Goal: Task Accomplishment & Management: Manage account settings

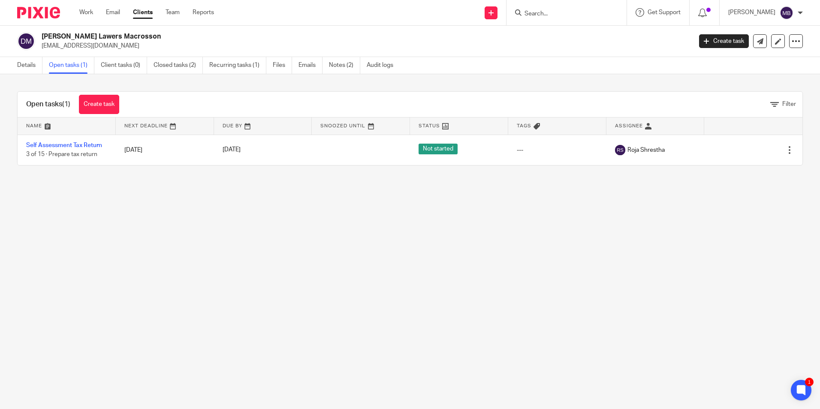
click at [550, 14] on input "Search" at bounding box center [562, 14] width 77 height 8
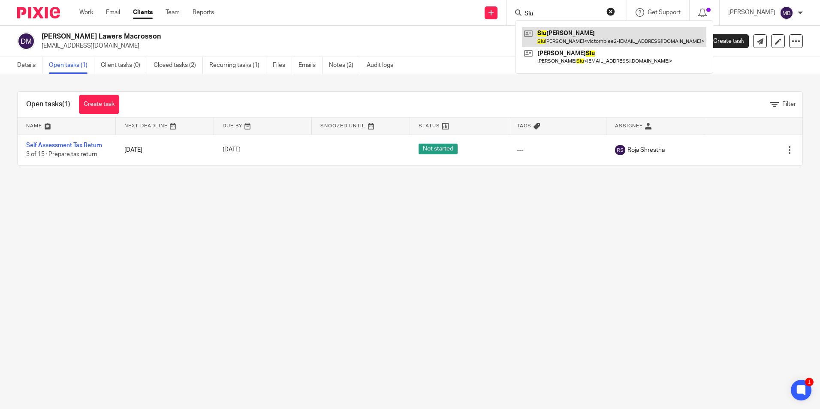
type input "Siu"
click at [587, 36] on link at bounding box center [614, 37] width 184 height 20
click at [615, 14] on button "reset" at bounding box center [611, 11] width 9 height 9
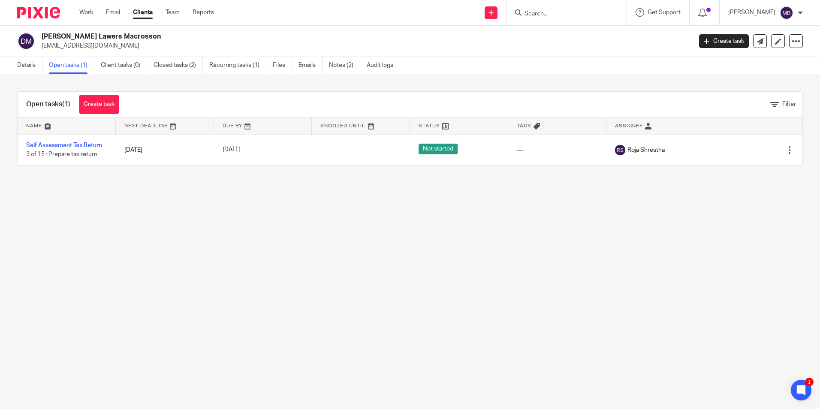
click at [488, 72] on div "Details Open tasks (1) Client tasks (0) Closed tasks (2) Recurring tasks (1) Fi…" at bounding box center [410, 65] width 820 height 17
drag, startPoint x: 588, startPoint y: 20, endPoint x: 586, endPoint y: 15, distance: 4.5
click at [588, 18] on div at bounding box center [567, 12] width 120 height 25
click at [586, 15] on input "Search" at bounding box center [562, 14] width 77 height 8
type input "Frank & Elly"
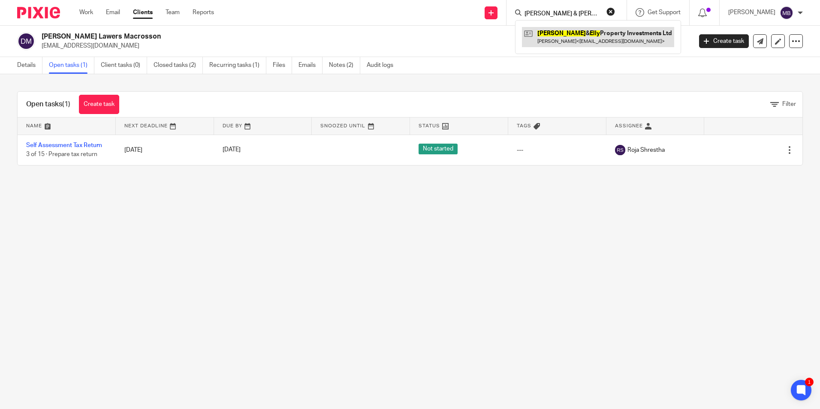
click at [619, 36] on link at bounding box center [598, 37] width 152 height 20
click at [560, 43] on link at bounding box center [598, 37] width 152 height 20
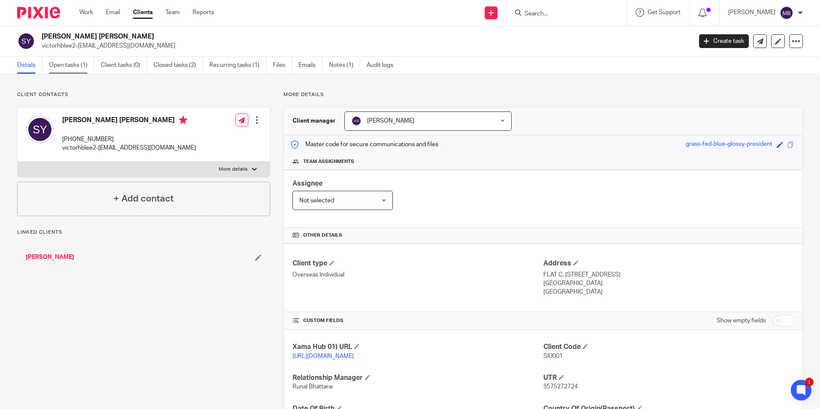
click at [85, 58] on link "Open tasks (1)" at bounding box center [71, 65] width 45 height 17
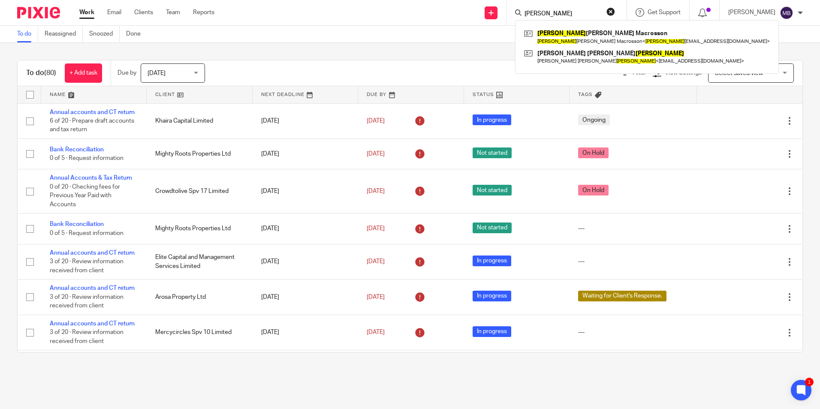
click at [611, 15] on button "reset" at bounding box center [611, 11] width 9 height 9
click at [375, 38] on div "To do Reassigned Snoozed Done" at bounding box center [410, 34] width 820 height 17
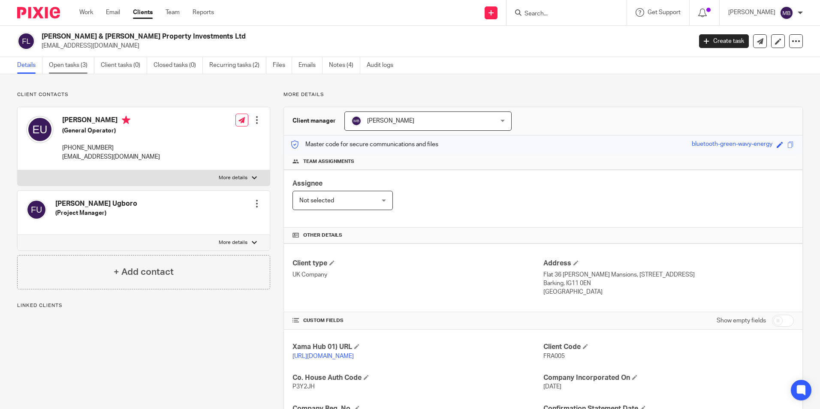
drag, startPoint x: 62, startPoint y: 70, endPoint x: 73, endPoint y: 72, distance: 11.4
click at [62, 70] on link "Open tasks (3)" at bounding box center [71, 65] width 45 height 17
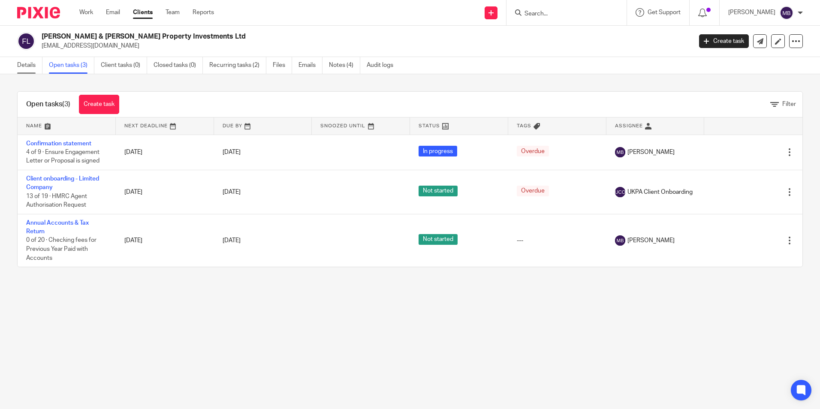
click at [18, 67] on link "Details" at bounding box center [29, 65] width 25 height 17
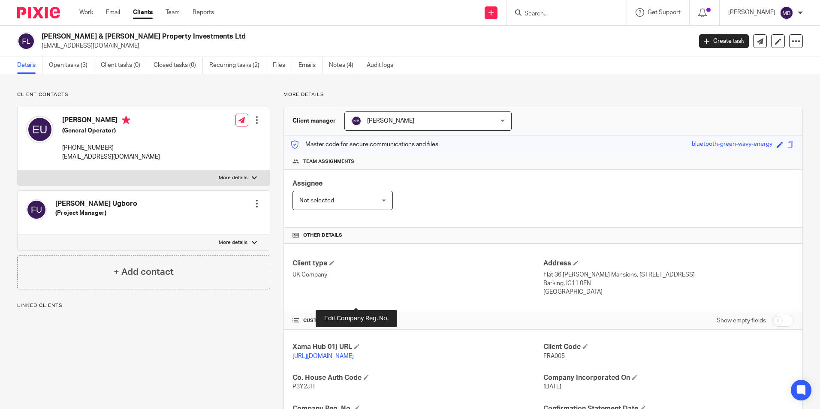
scroll to position [114, 0]
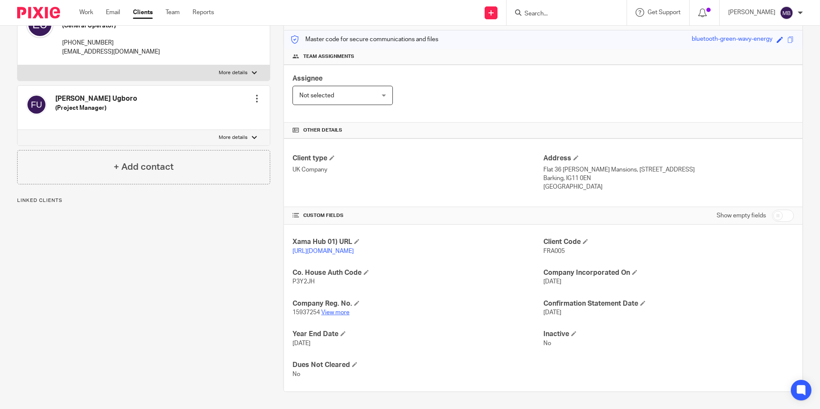
click at [334, 313] on link "View more" at bounding box center [335, 313] width 28 height 6
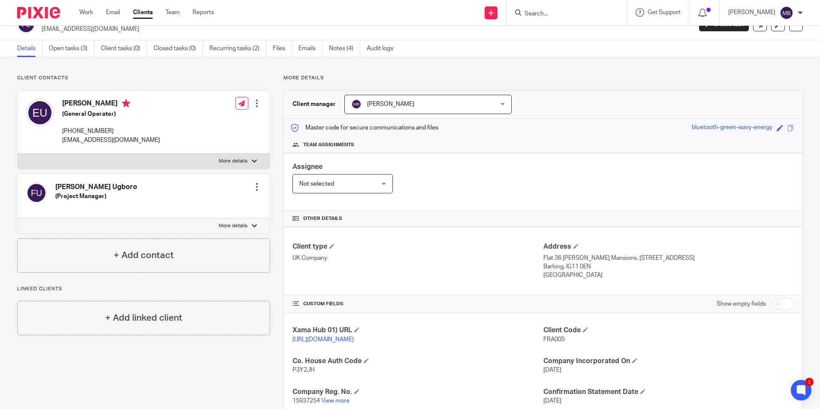
scroll to position [0, 0]
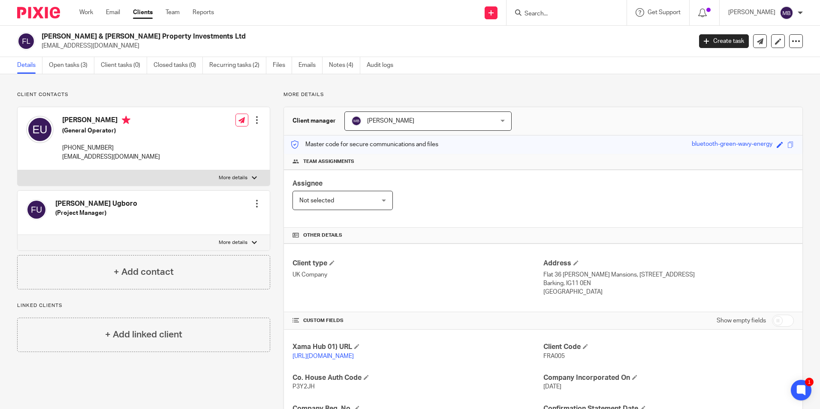
click at [529, 17] on input "Search" at bounding box center [562, 14] width 77 height 8
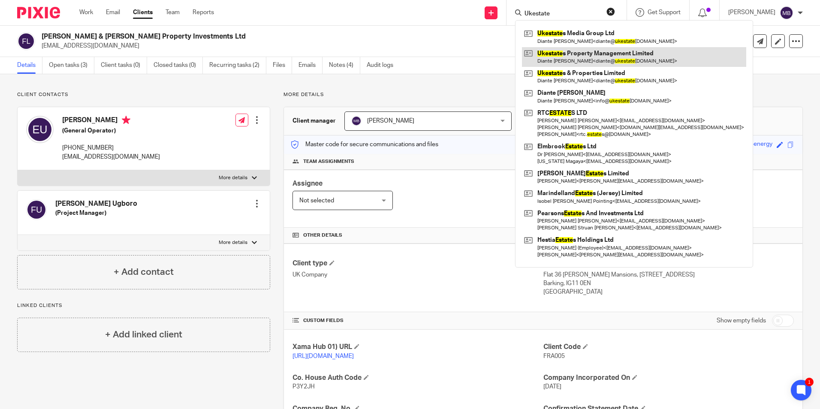
type input "Ukestate"
drag, startPoint x: 619, startPoint y: 62, endPoint x: 595, endPoint y: 59, distance: 23.4
click at [619, 62] on link at bounding box center [634, 57] width 224 height 20
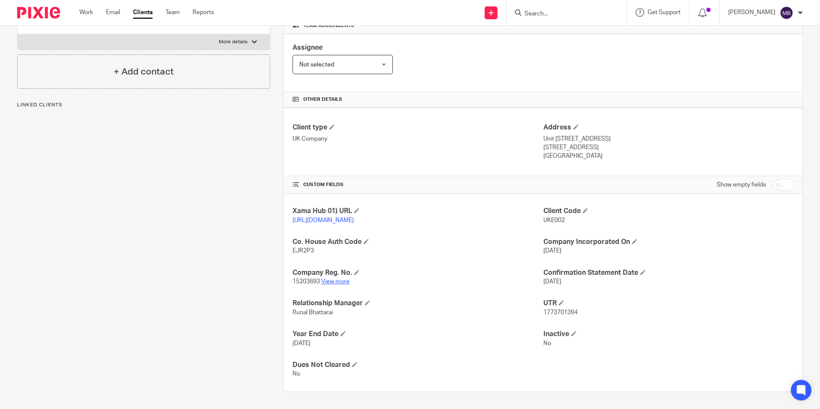
click at [339, 284] on link "View more" at bounding box center [335, 282] width 28 height 6
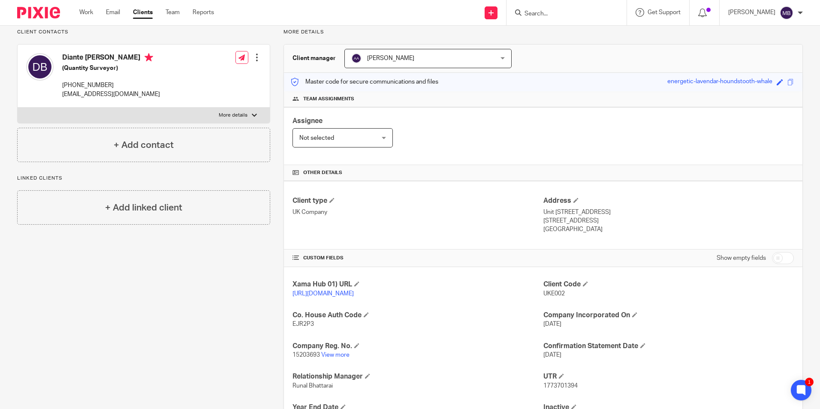
scroll to position [0, 0]
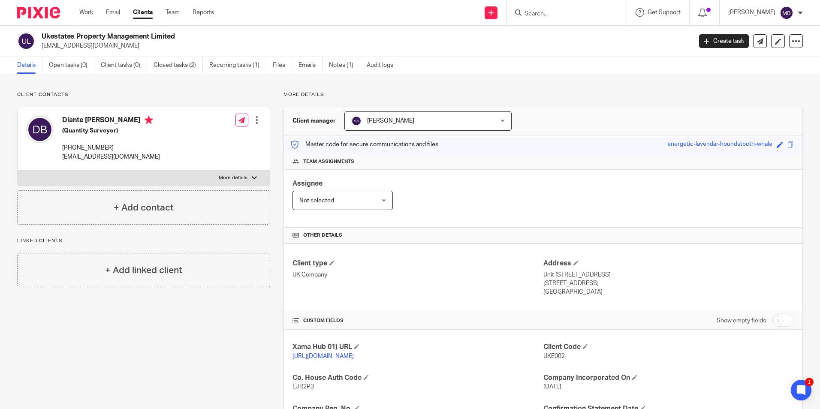
click at [59, 15] on img at bounding box center [38, 13] width 43 height 12
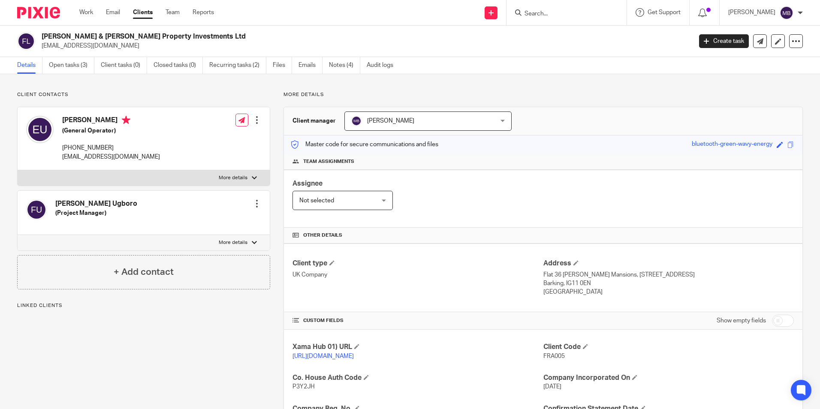
click at [77, 65] on link "Open tasks (3)" at bounding box center [71, 65] width 45 height 17
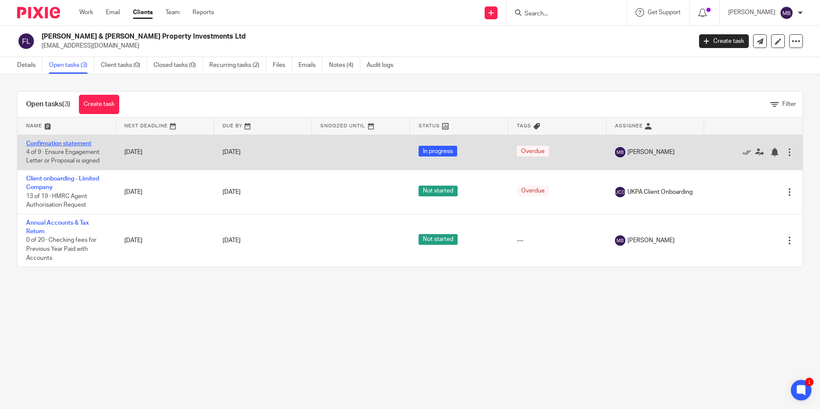
click at [80, 144] on link "Confirmation statement" at bounding box center [58, 144] width 65 height 6
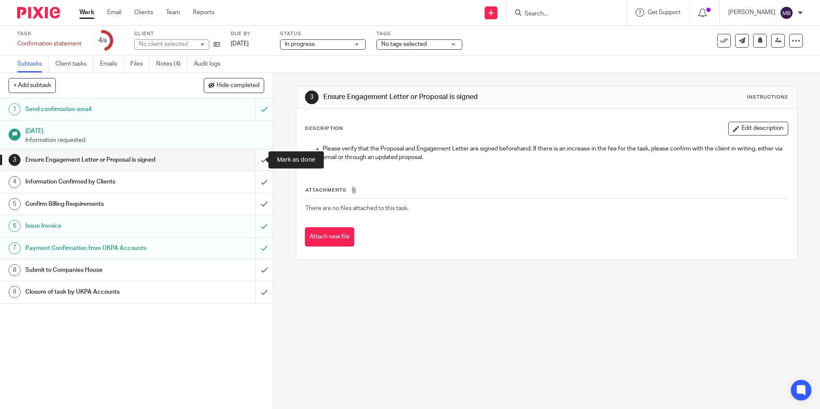
click at [253, 160] on input "submit" at bounding box center [136, 159] width 273 height 21
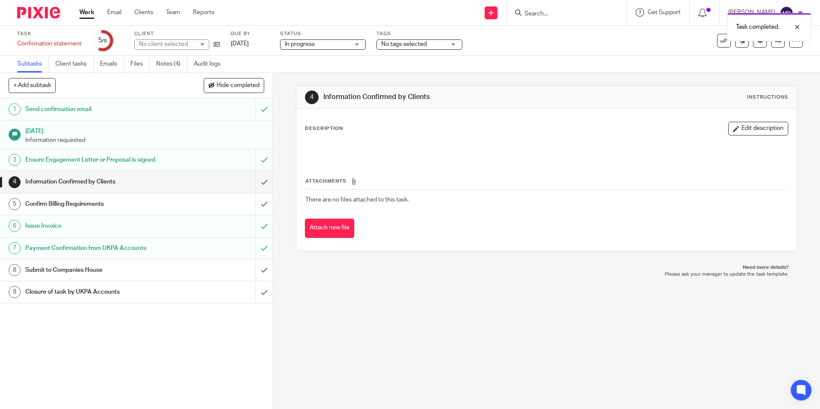
click at [30, 14] on img at bounding box center [38, 13] width 43 height 12
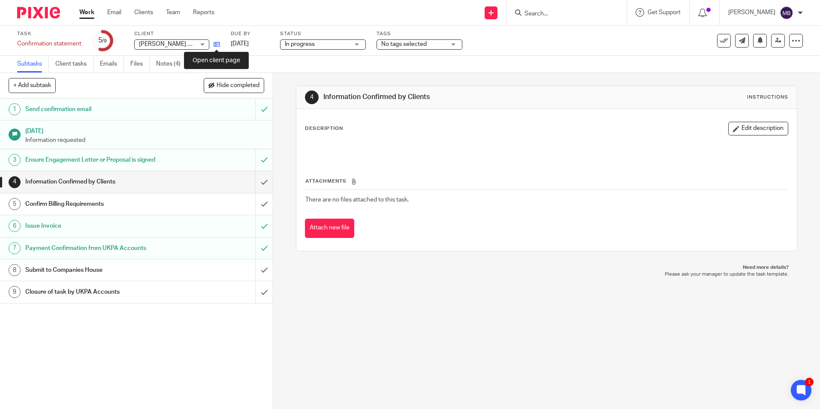
click at [219, 43] on icon at bounding box center [217, 44] width 6 height 6
click at [257, 178] on input "submit" at bounding box center [136, 181] width 273 height 21
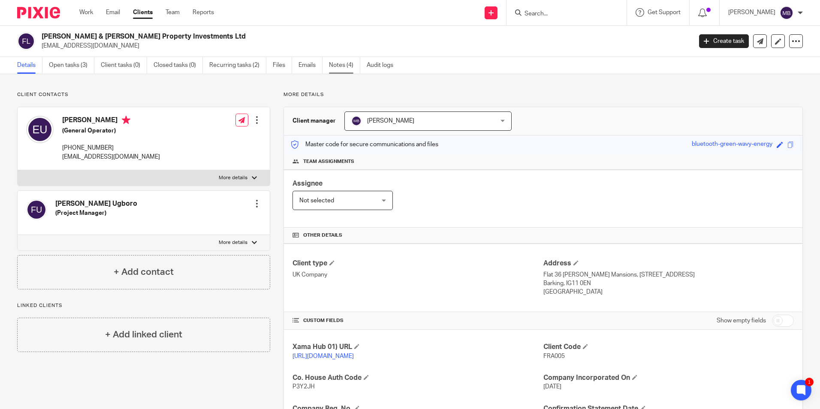
click at [333, 63] on link "Notes (4)" at bounding box center [344, 65] width 31 height 17
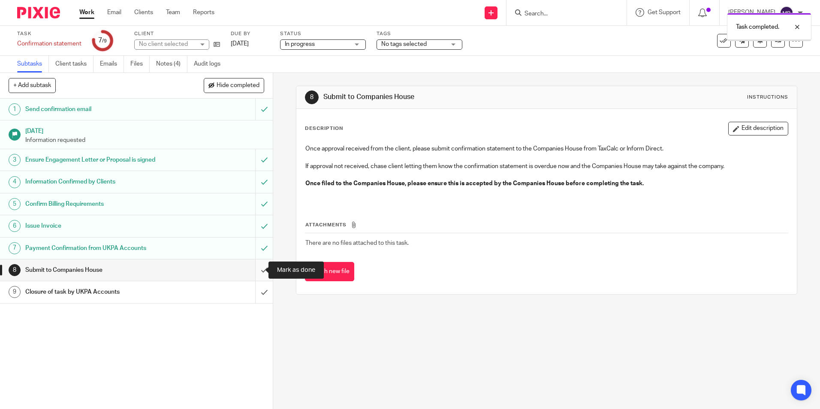
click at [257, 270] on input "submit" at bounding box center [136, 270] width 273 height 21
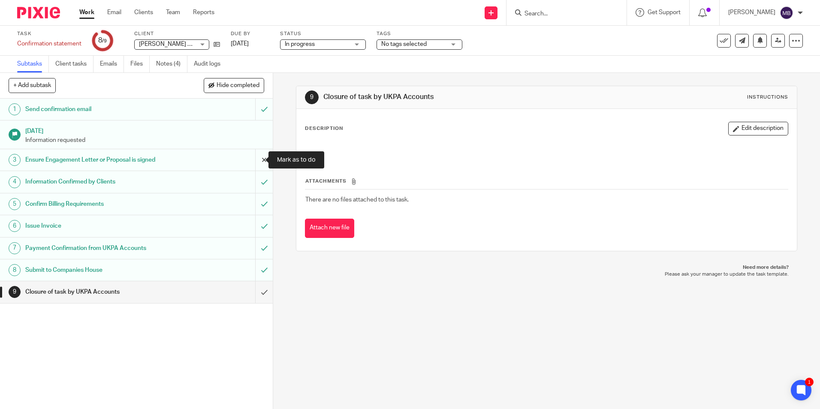
click at [259, 162] on input "submit" at bounding box center [136, 159] width 273 height 21
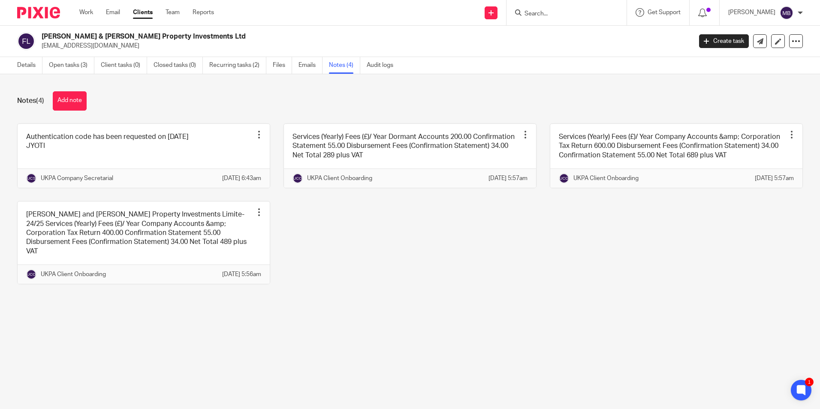
click at [31, 19] on div at bounding box center [35, 12] width 71 height 25
click at [57, 16] on img at bounding box center [38, 13] width 43 height 12
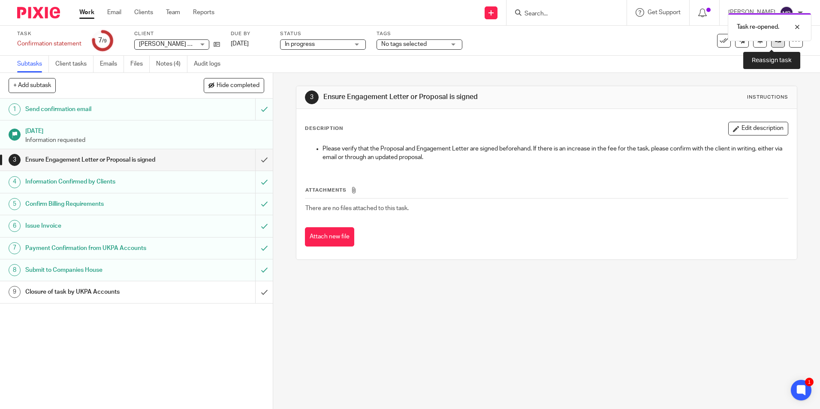
click at [776, 45] on link at bounding box center [778, 41] width 14 height 14
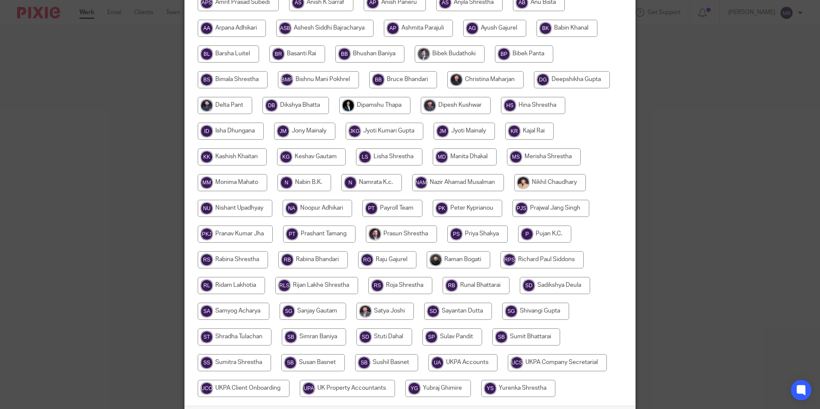
scroll to position [214, 0]
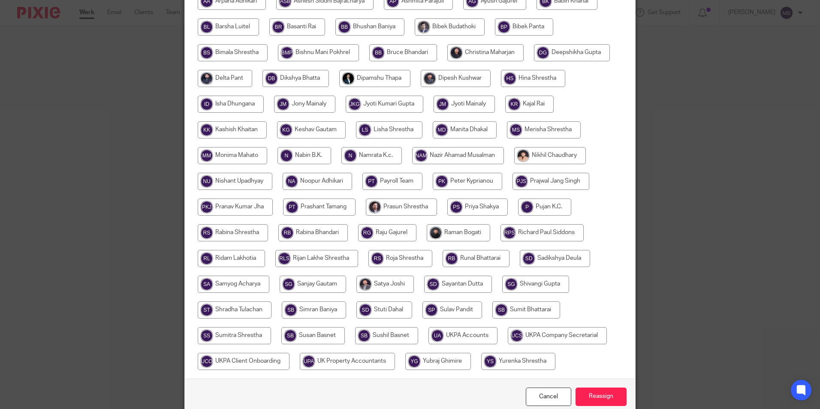
click at [474, 330] on input "radio" at bounding box center [463, 335] width 69 height 17
radio input "true"
click at [593, 390] on input "Reassign" at bounding box center [601, 397] width 51 height 18
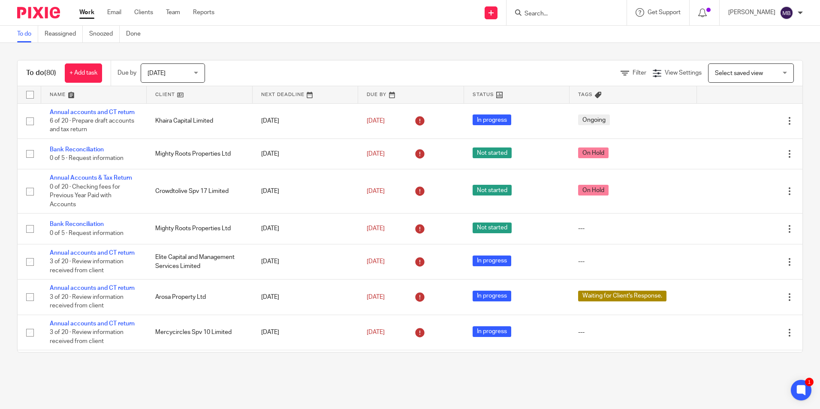
click at [574, 18] on div at bounding box center [567, 12] width 120 height 25
click at [574, 14] on input "Search" at bounding box center [562, 14] width 77 height 8
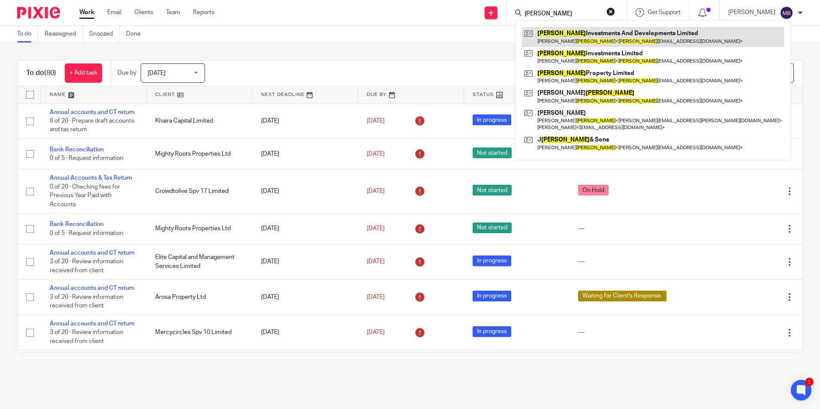
type input "Standley"
click at [577, 43] on link at bounding box center [653, 37] width 262 height 20
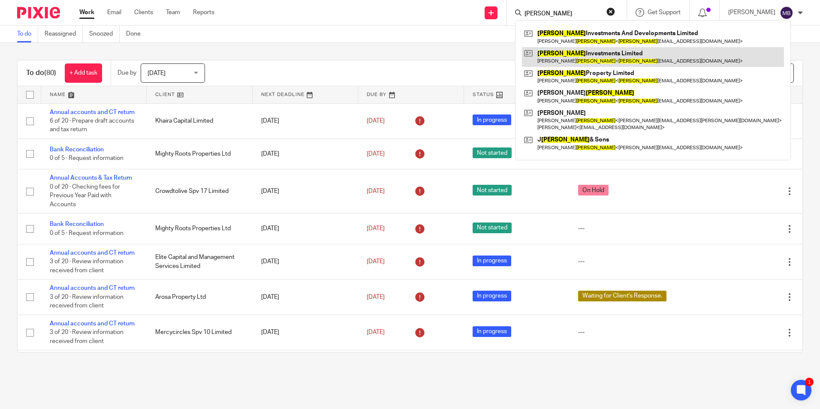
click at [584, 57] on link at bounding box center [653, 57] width 262 height 20
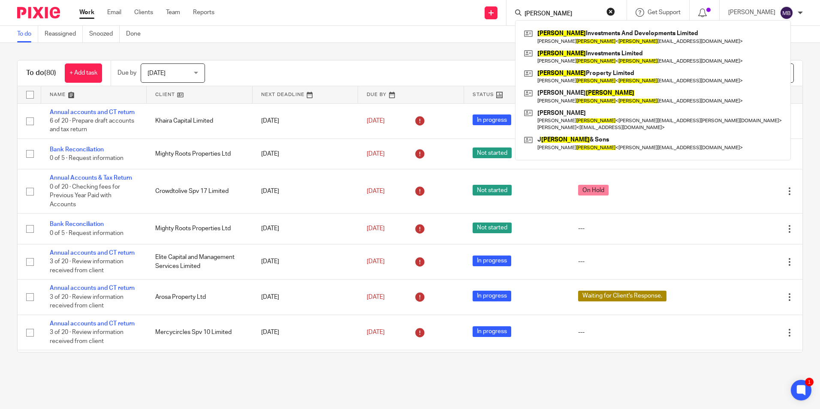
click at [30, 10] on img at bounding box center [38, 13] width 43 height 12
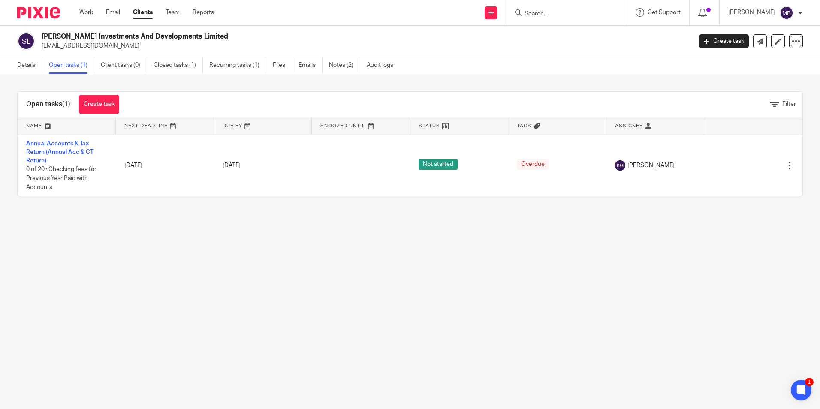
drag, startPoint x: 51, startPoint y: 153, endPoint x: 241, endPoint y: 39, distance: 221.4
click at [241, 39] on h2 "[PERSON_NAME] Investments And Developments Limited" at bounding box center [300, 36] width 516 height 9
click at [31, 66] on link "Details" at bounding box center [29, 65] width 25 height 17
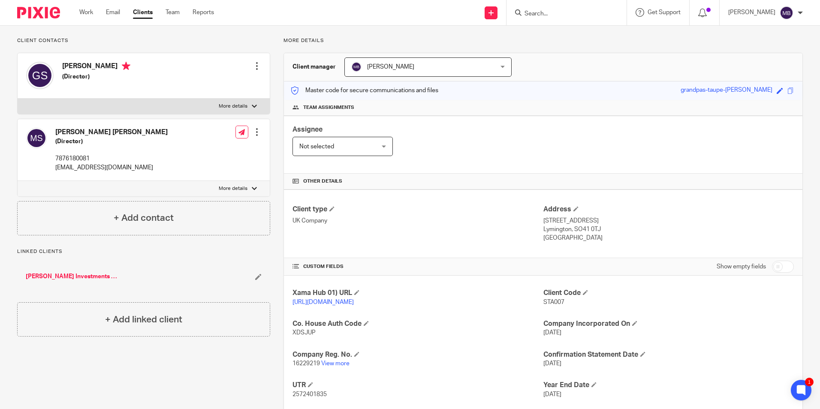
scroll to position [105, 0]
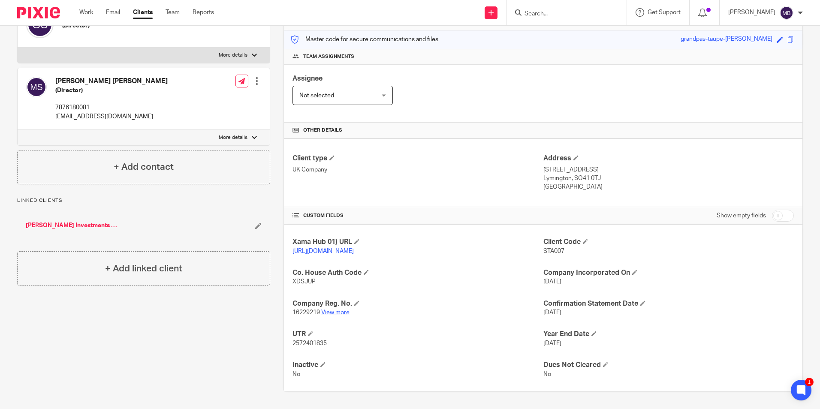
click at [338, 310] on link "View more" at bounding box center [335, 313] width 28 height 6
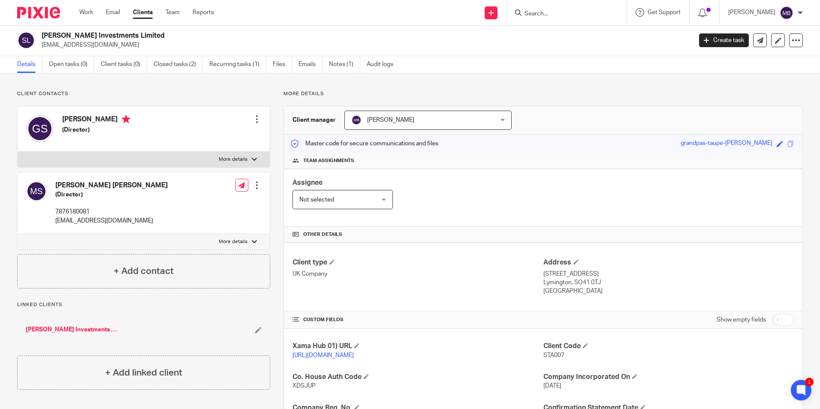
scroll to position [0, 0]
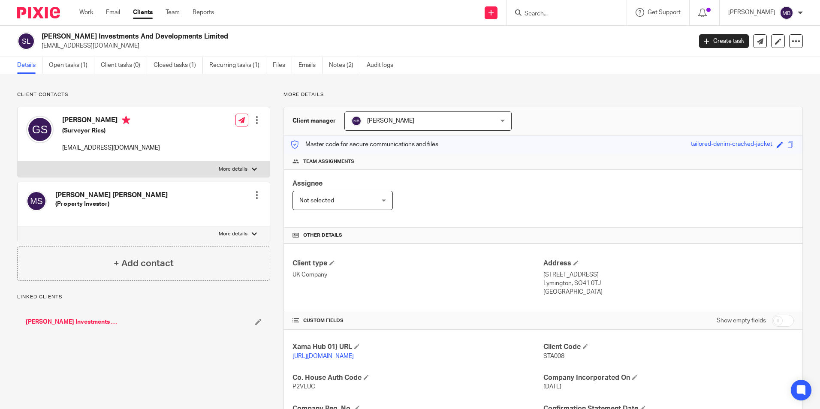
drag, startPoint x: 0, startPoint y: 0, endPoint x: 332, endPoint y: 315, distance: 457.6
drag, startPoint x: 509, startPoint y: 188, endPoint x: 519, endPoint y: 185, distance: 10.2
click at [509, 188] on div "Assignee Not selected Not selected Not selected [PERSON_NAME] [PERSON_NAME] [PE…" at bounding box center [543, 199] width 519 height 58
click at [60, 66] on link "Open tasks (1)" at bounding box center [71, 65] width 45 height 17
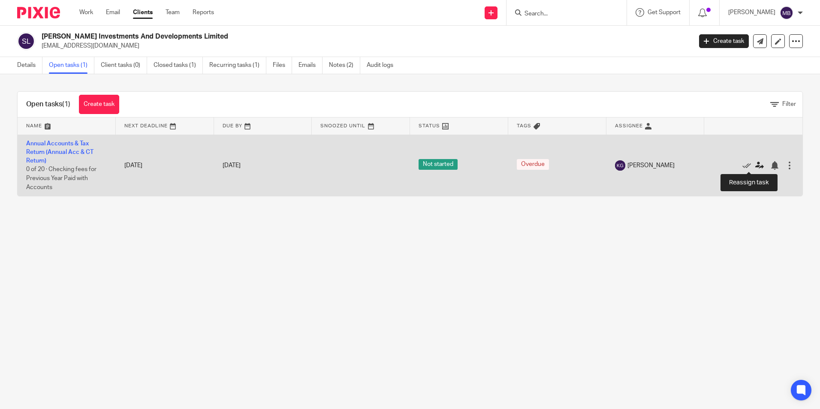
click at [755, 166] on icon at bounding box center [759, 165] width 9 height 9
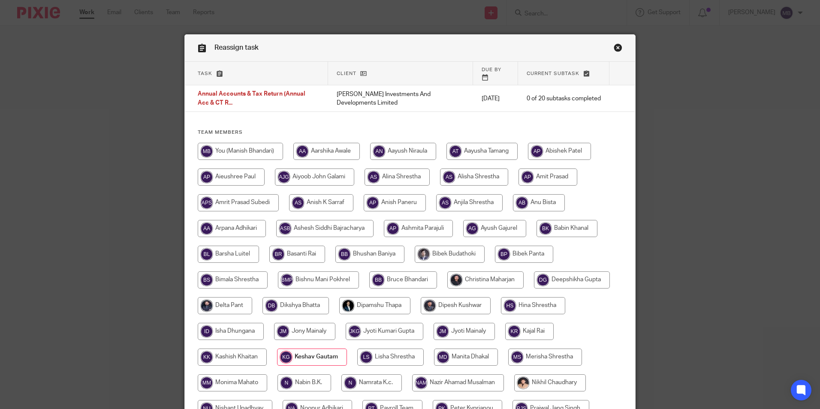
click at [619, 46] on div "Reassign task" at bounding box center [410, 48] width 450 height 27
click at [615, 51] on link "Close this dialog window" at bounding box center [618, 49] width 9 height 12
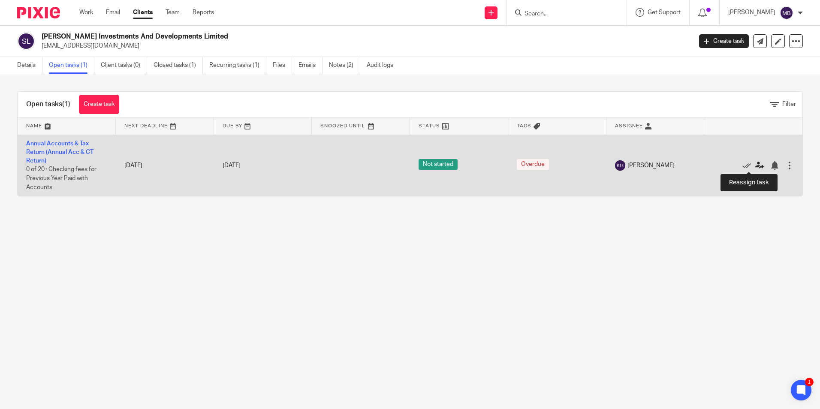
click at [755, 166] on icon at bounding box center [759, 165] width 9 height 9
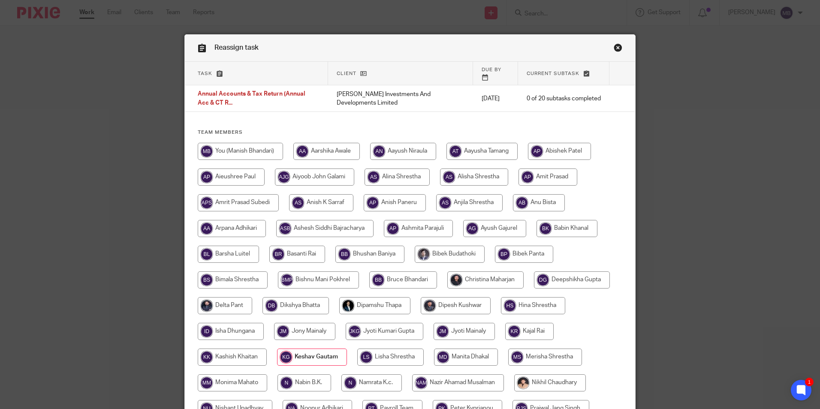
click at [248, 145] on input "radio" at bounding box center [240, 151] width 85 height 17
radio input "true"
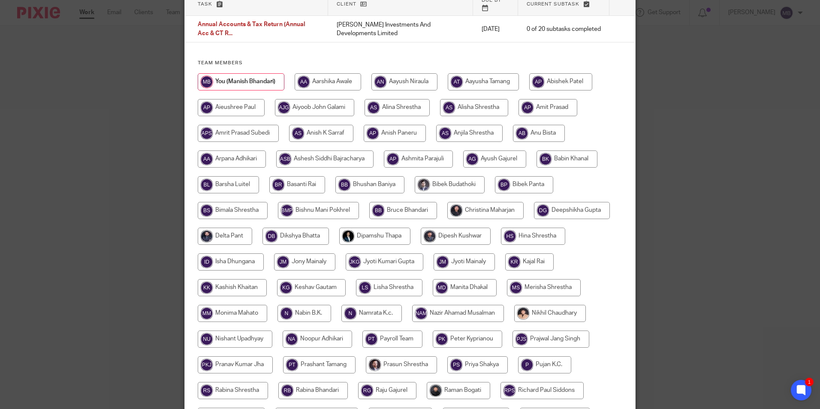
scroll to position [214, 0]
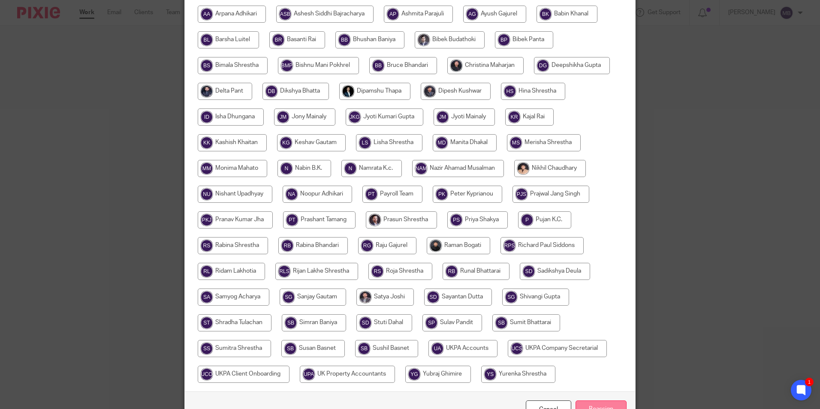
click at [597, 401] on input "Reassign" at bounding box center [601, 410] width 51 height 18
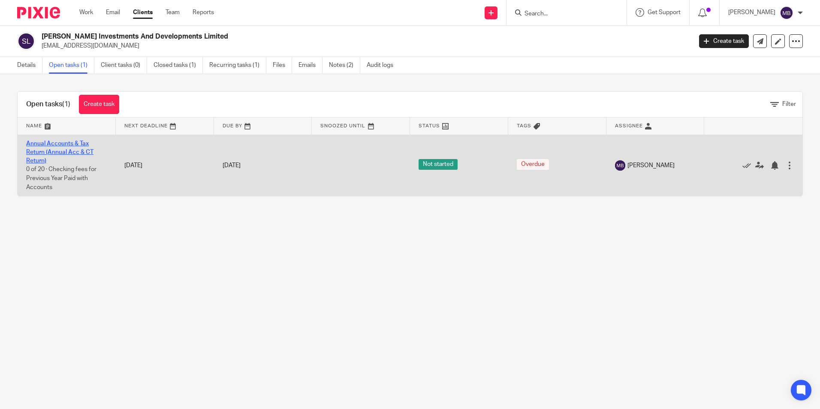
click at [58, 144] on link "Annual Accounts & Tax Return (Annual Acc & CT Return)" at bounding box center [59, 153] width 67 height 24
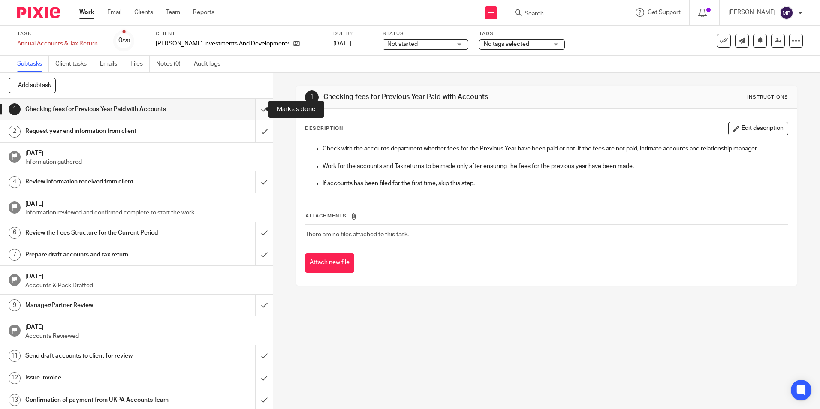
click at [257, 112] on input "submit" at bounding box center [136, 109] width 273 height 21
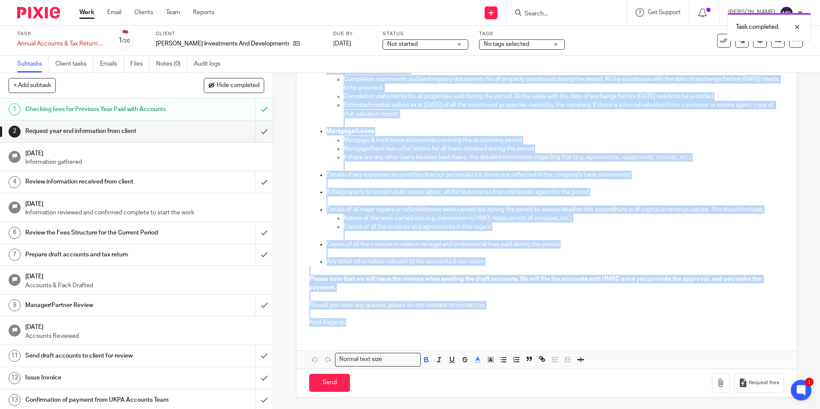
scroll to position [218, 0]
drag, startPoint x: 305, startPoint y: 196, endPoint x: 550, endPoint y: 294, distance: 263.7
click at [550, 294] on div "Dear Guy, I hope you are keeping well. The accounting period of Standley Invest…" at bounding box center [546, 142] width 500 height 380
copy div "I hope you are keeping well. The accounting period of Standley Investments And …"
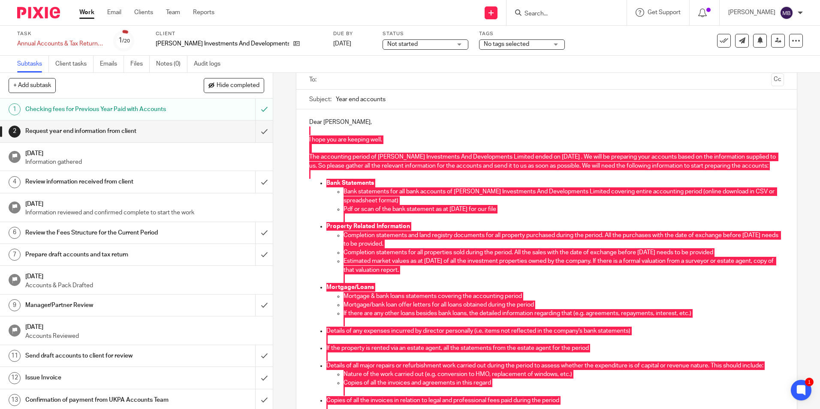
scroll to position [0, 0]
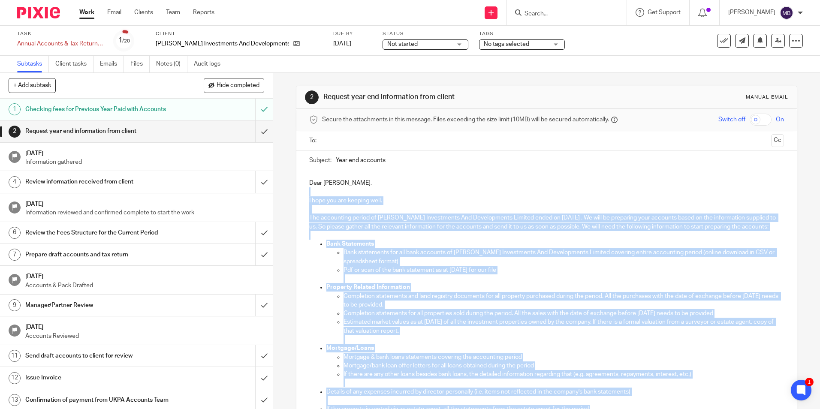
click at [390, 160] on input "Year end accounts" at bounding box center [560, 160] width 448 height 19
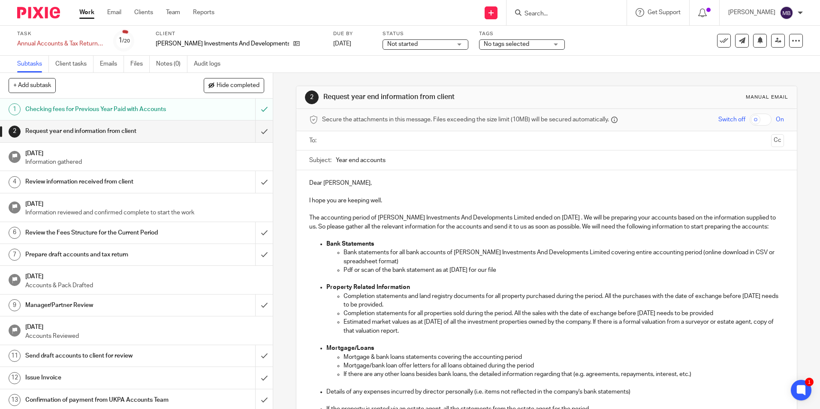
click at [390, 160] on input "Year end accounts" at bounding box center [560, 160] width 448 height 19
click at [256, 133] on input "submit" at bounding box center [136, 131] width 273 height 21
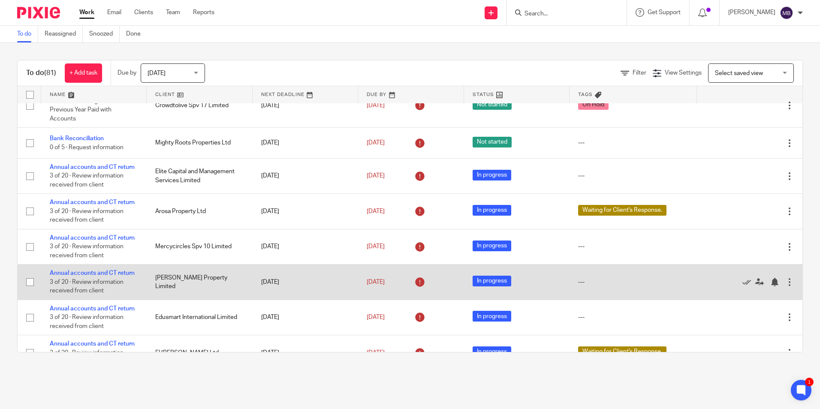
scroll to position [43, 0]
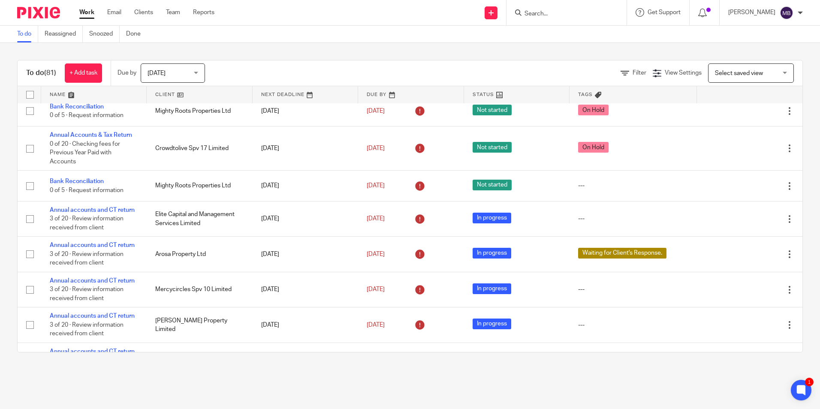
click at [580, 14] on input "Search" at bounding box center [562, 14] width 77 height 8
type input "SPV 21"
click at [578, 27] on link at bounding box center [594, 37] width 145 height 20
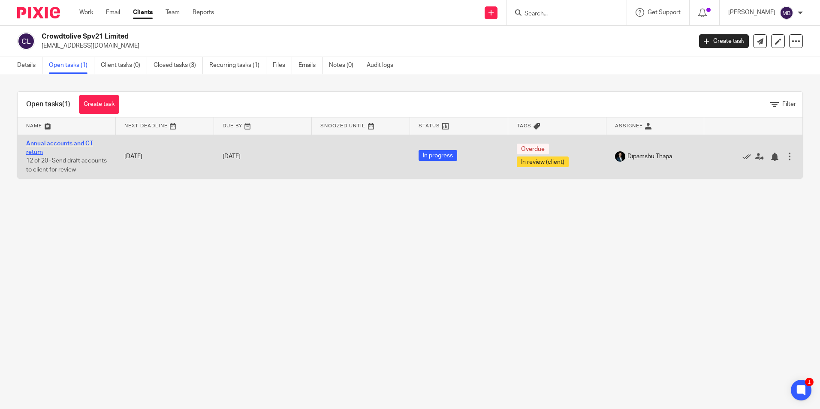
click at [91, 143] on link "Annual accounts and CT return" at bounding box center [59, 148] width 67 height 15
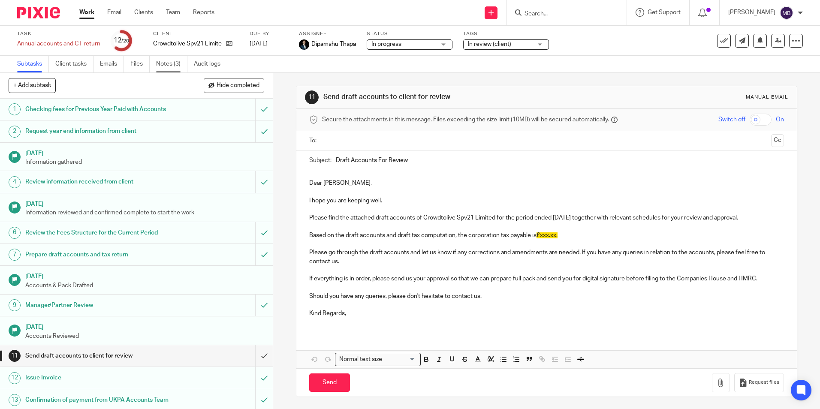
click at [174, 64] on link "Notes (3)" at bounding box center [171, 64] width 31 height 17
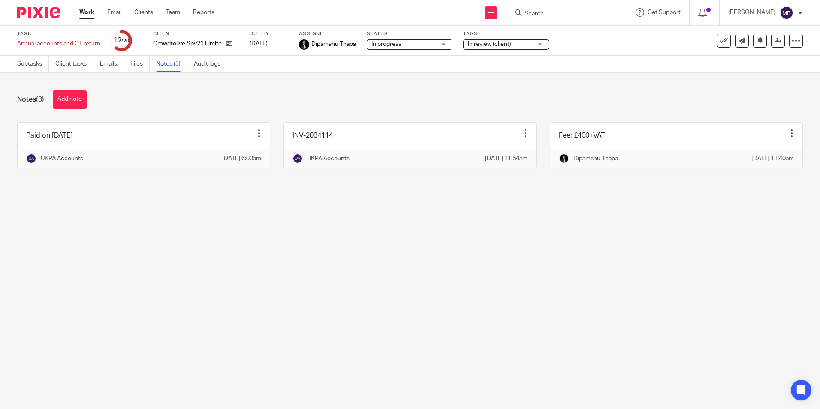
click at [50, 12] on img at bounding box center [38, 13] width 43 height 12
